Goal: Task Accomplishment & Management: Complete application form

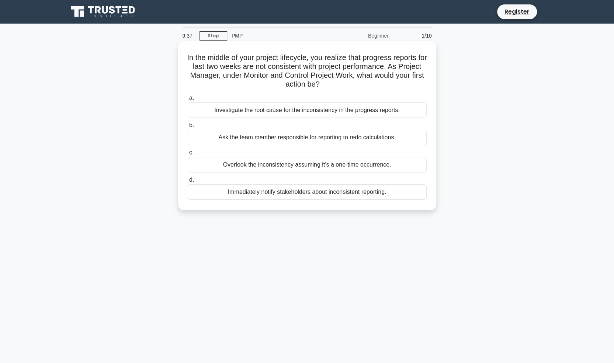
click at [310, 112] on div "Investigate the root cause for the inconsistency in the progress reports." at bounding box center [307, 109] width 239 height 15
click at [188, 101] on input "a. Investigate the root cause for the inconsistency in the progress reports." at bounding box center [188, 98] width 0 height 5
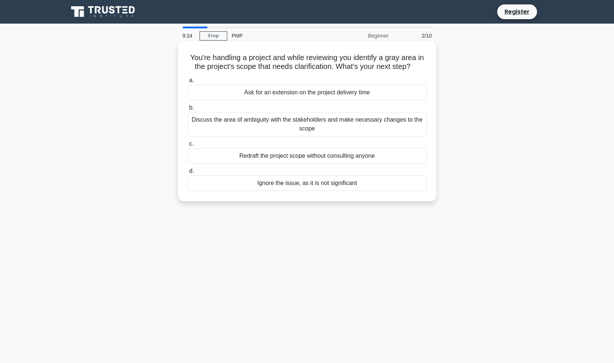
click at [390, 130] on div "Discuss the area of ambiguity with the stakeholders and make necessary changes …" at bounding box center [307, 124] width 239 height 24
click at [188, 110] on input "b. Discuss the area of ambiguity with the stakeholders and make necessary chang…" at bounding box center [188, 107] width 0 height 5
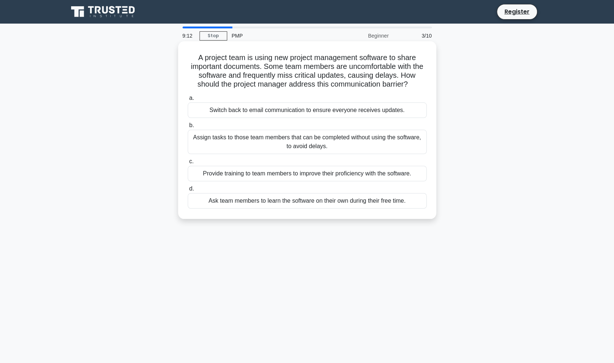
click at [352, 175] on div "Provide training to team members to improve their proficiency with the software." at bounding box center [307, 173] width 239 height 15
click at [188, 164] on input "c. Provide training to team members to improve their proficiency with the softw…" at bounding box center [188, 161] width 0 height 5
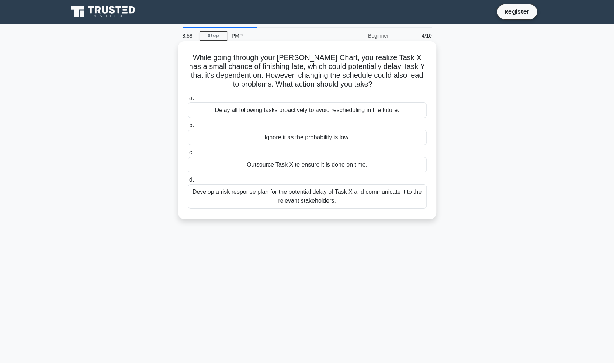
click at [335, 209] on div "Develop a risk response plan for the potential delay of Task X and communicate …" at bounding box center [307, 196] width 239 height 24
click at [188, 182] on input "d. Develop a risk response plan for the potential delay of Task X and communica…" at bounding box center [188, 180] width 0 height 5
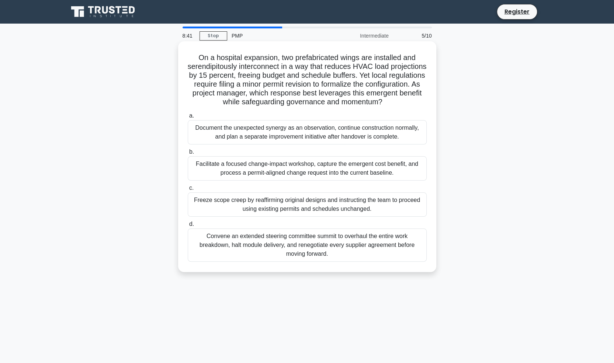
click at [343, 174] on div "Facilitate a focused change-impact workshop, capture the emergent cost benefit,…" at bounding box center [307, 168] width 239 height 24
click at [188, 154] on input "b. Facilitate a focused change-impact workshop, capture the emergent cost benef…" at bounding box center [188, 152] width 0 height 5
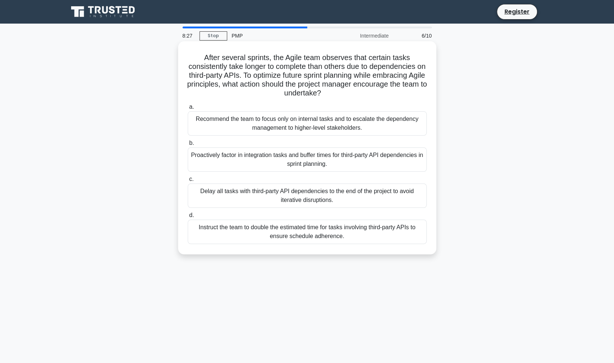
click at [392, 165] on div "Proactively factor in integration tasks and buffer times for third-party API de…" at bounding box center [307, 159] width 239 height 24
click at [188, 146] on input "b. Proactively factor in integration tasks and buffer times for third-party API…" at bounding box center [188, 143] width 0 height 5
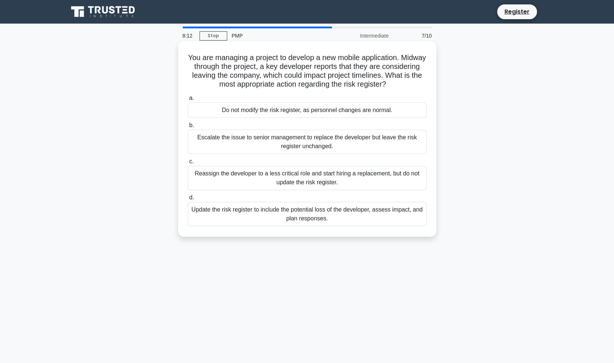
click at [348, 214] on div "Update the risk register to include the potential loss of the developer, assess…" at bounding box center [307, 214] width 239 height 24
click at [188, 200] on input "d. Update the risk register to include the potential loss of the developer, ass…" at bounding box center [188, 197] width 0 height 5
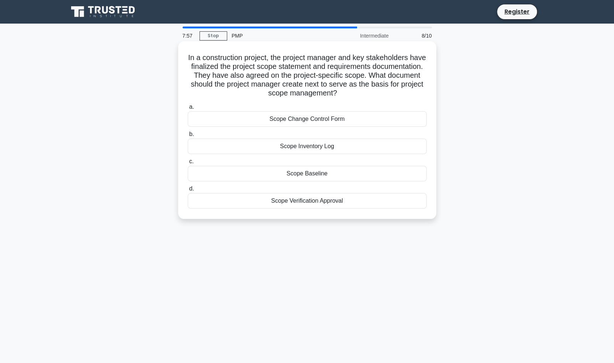
click at [336, 177] on div "Scope Baseline" at bounding box center [307, 173] width 239 height 15
click at [188, 164] on input "c. Scope Baseline" at bounding box center [188, 161] width 0 height 5
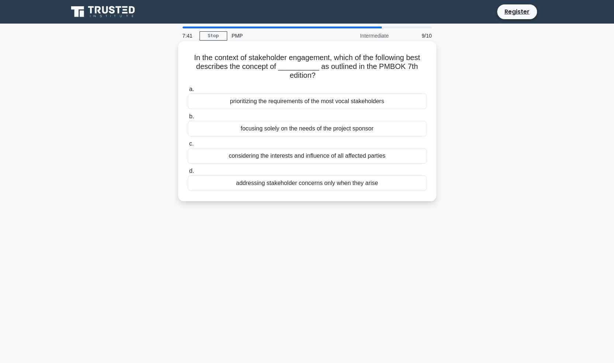
click at [358, 158] on div "considering the interests and influence of all affected parties" at bounding box center [307, 155] width 239 height 15
click at [188, 146] on input "c. considering the interests and influence of all affected parties" at bounding box center [188, 143] width 0 height 5
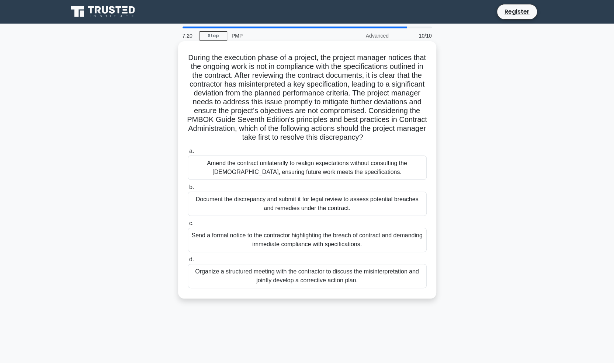
click at [319, 287] on div "Organize a structured meeting with the contractor to discuss the misinterpretat…" at bounding box center [307, 276] width 239 height 24
click at [188, 262] on input "d. Organize a structured meeting with the contractor to discuss the misinterpre…" at bounding box center [188, 259] width 0 height 5
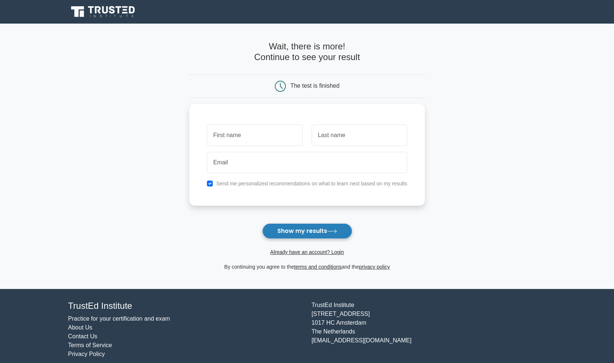
click at [343, 237] on button "Show my results" at bounding box center [307, 230] width 90 height 15
type input "[PERSON_NAME]"
click at [321, 225] on button "Show my results" at bounding box center [307, 230] width 90 height 15
type input "AlKalbani"
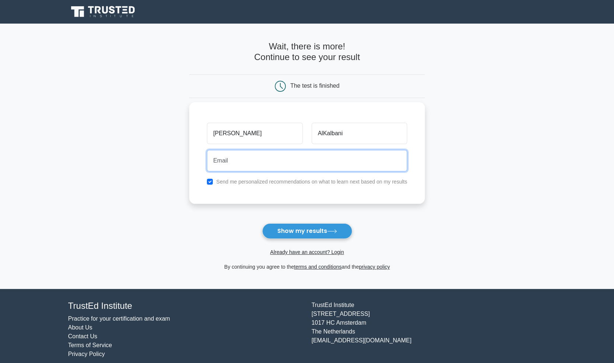
click at [360, 171] on input "email" at bounding box center [307, 160] width 200 height 21
click at [354, 186] on div "[PERSON_NAME][GEOGRAPHIC_DATA] Send me personalized recommendations on what to …" at bounding box center [306, 153] width 235 height 102
click at [210, 182] on input "checkbox" at bounding box center [210, 182] width 6 height 6
checkbox input "false"
click at [284, 161] on input "email" at bounding box center [307, 160] width 200 height 21
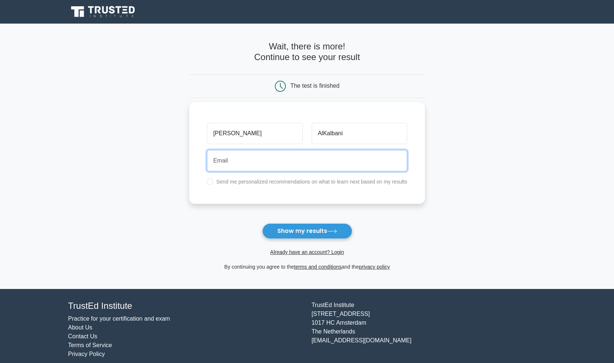
type input "[EMAIL_ADDRESS][DOMAIN_NAME]"
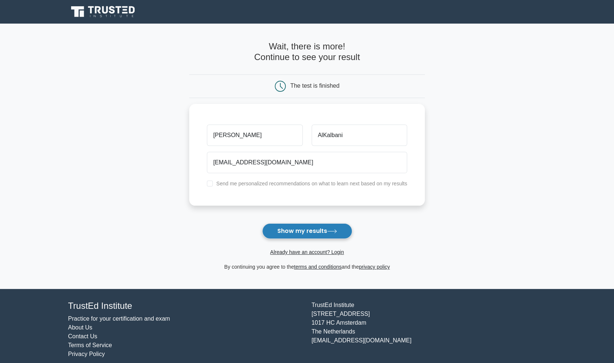
click at [322, 231] on button "Show my results" at bounding box center [307, 230] width 90 height 15
